Goal: Transaction & Acquisition: Purchase product/service

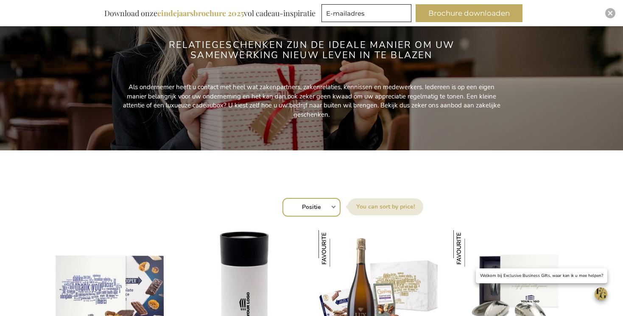
scroll to position [245, 0]
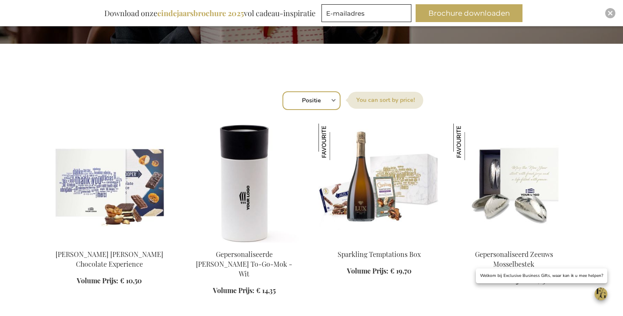
click at [305, 101] on select "Positie Best Sellers Meest bekeken Nieuw Biggest Saving Price: low to high Pric…" at bounding box center [312, 100] width 58 height 19
select select "new"
click at [283, 91] on select "Positie Best Sellers Meest bekeken Nieuw Biggest Saving Price: low to high Pric…" at bounding box center [312, 100] width 58 height 19
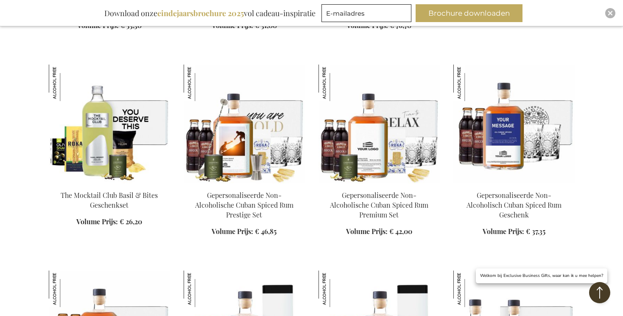
scroll to position [515, 0]
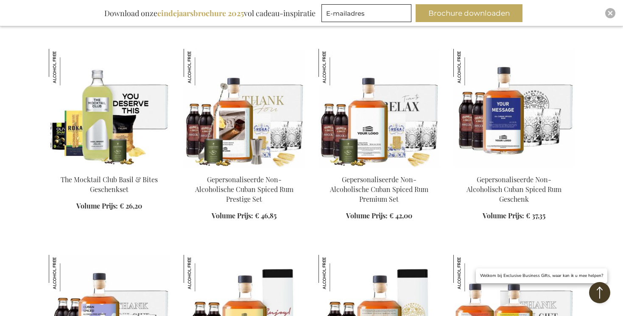
click at [197, 132] on img at bounding box center [244, 108] width 121 height 119
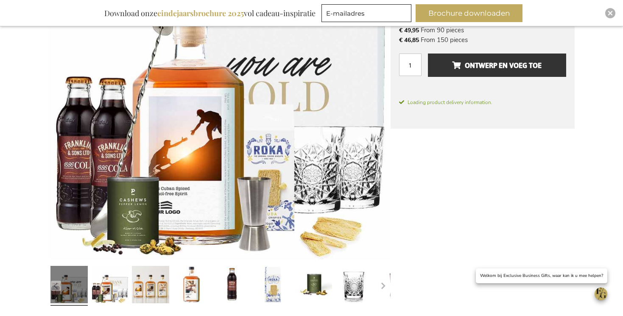
scroll to position [343, 0]
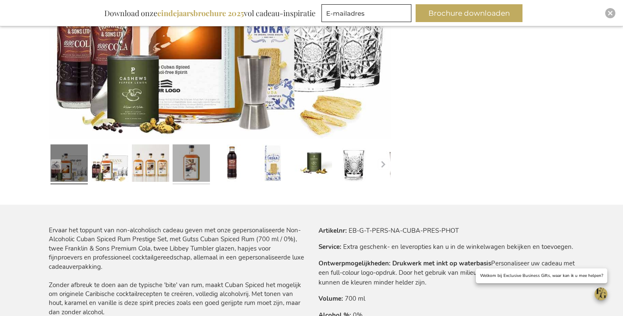
drag, startPoint x: 319, startPoint y: 163, endPoint x: 187, endPoint y: 162, distance: 131.5
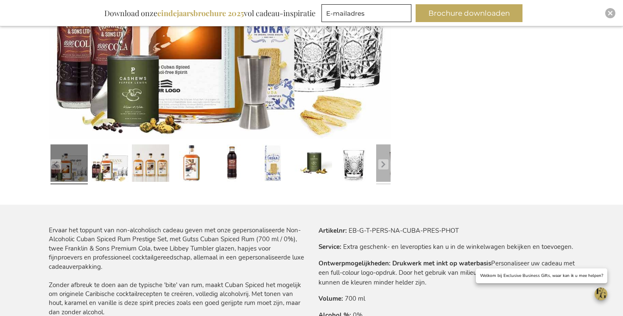
click at [377, 166] on link at bounding box center [394, 164] width 37 height 47
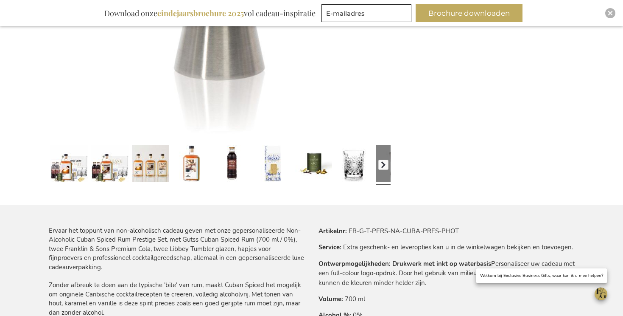
click at [384, 162] on button "button" at bounding box center [383, 165] width 10 height 10
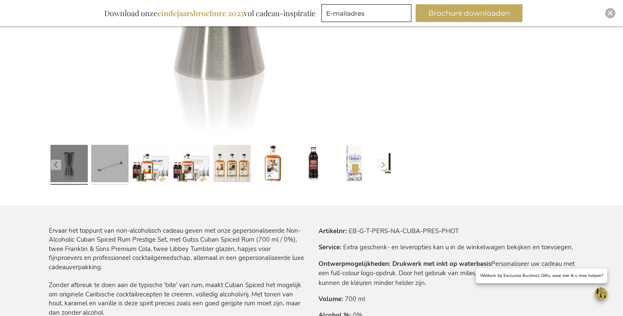
click at [111, 160] on link at bounding box center [109, 164] width 37 height 47
